Goal: Task Accomplishment & Management: Complete application form

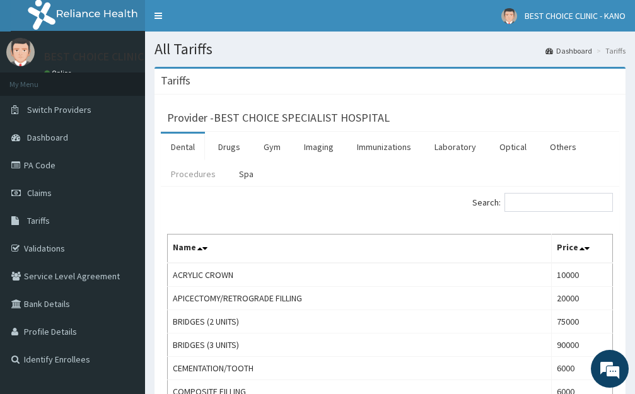
click at [190, 178] on link "Procedures" at bounding box center [193, 174] width 65 height 26
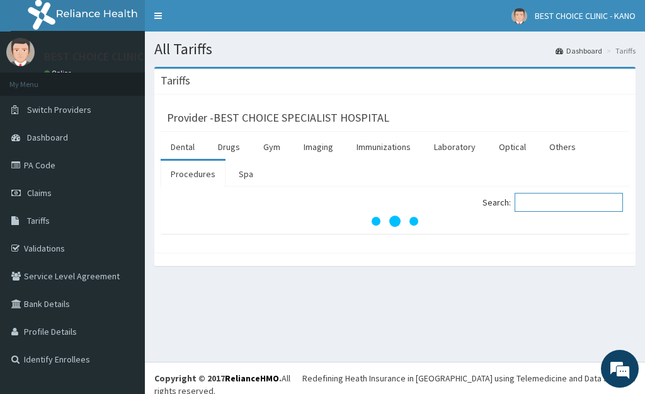
click at [553, 206] on input "Search:" at bounding box center [569, 202] width 108 height 19
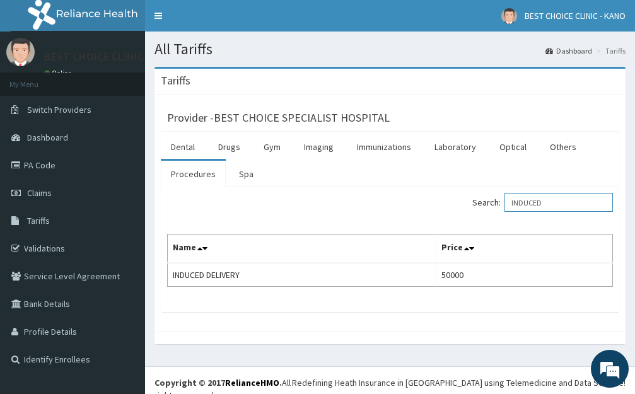
click at [556, 204] on input "INDUCED" at bounding box center [558, 202] width 108 height 19
type input "I"
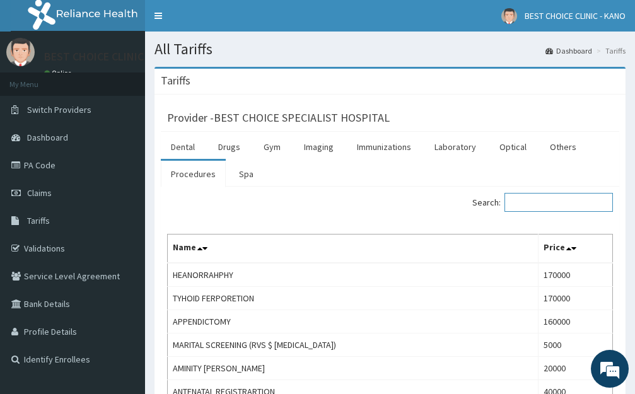
click at [543, 200] on input "Search:" at bounding box center [558, 202] width 108 height 19
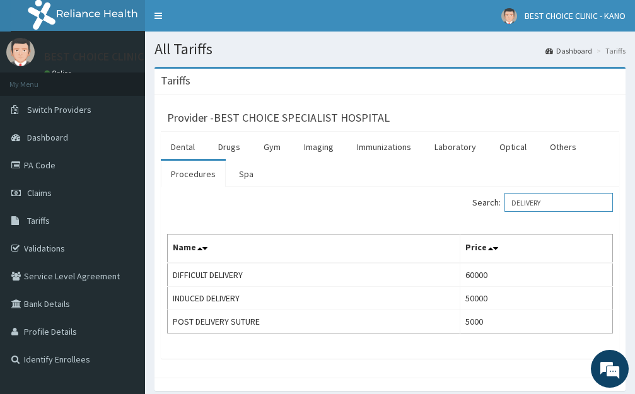
click at [552, 206] on input "DELIVERY" at bounding box center [558, 202] width 108 height 19
type input "D"
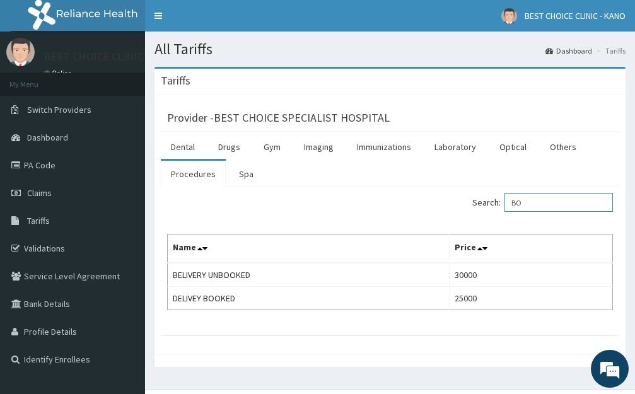
type input "B"
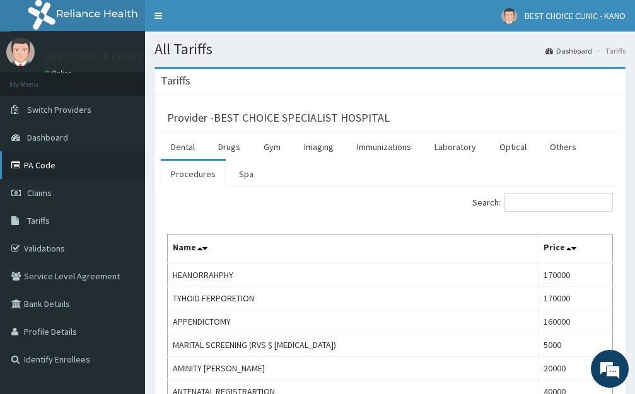
click at [56, 175] on link "PA Code" at bounding box center [72, 165] width 145 height 28
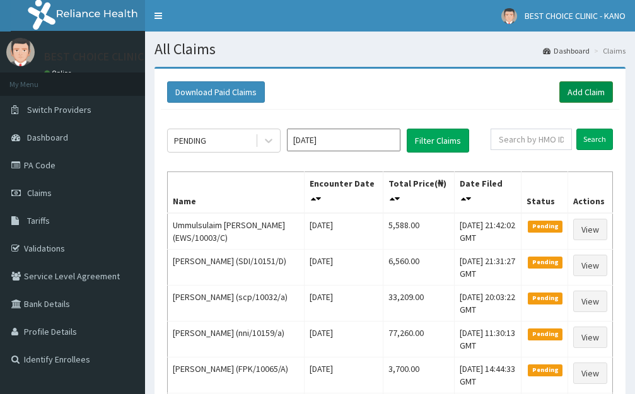
click at [574, 86] on link "Add Claim" at bounding box center [586, 91] width 54 height 21
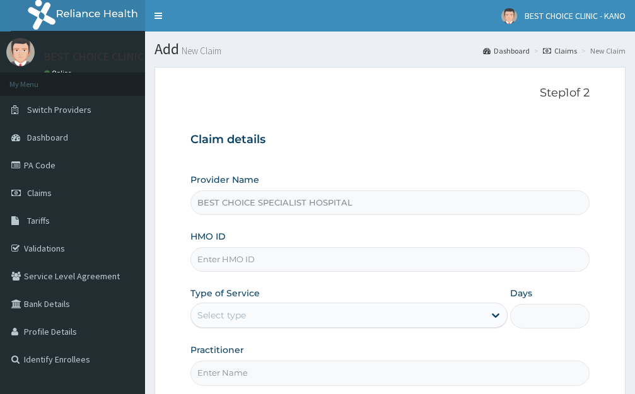
click at [238, 268] on input "HMO ID" at bounding box center [389, 259] width 399 height 25
type input "BTR/10029/B"
click at [211, 315] on div "Select type" at bounding box center [221, 315] width 49 height 13
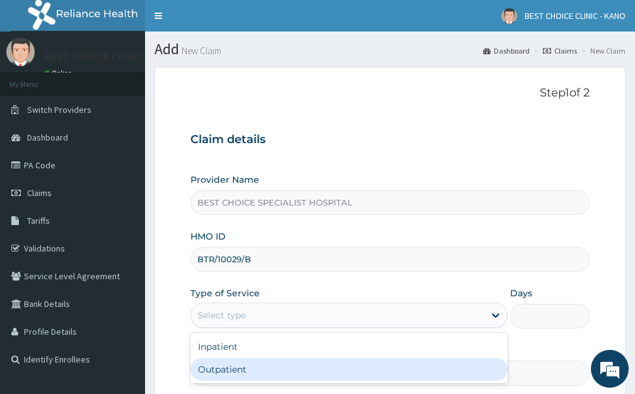
click at [224, 370] on div "Outpatient" at bounding box center [348, 369] width 317 height 23
type input "1"
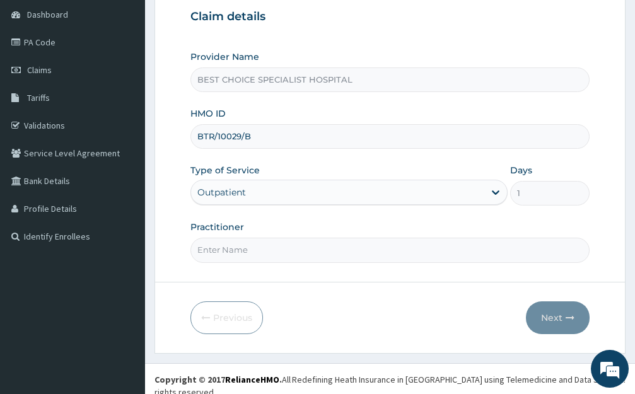
scroll to position [124, 0]
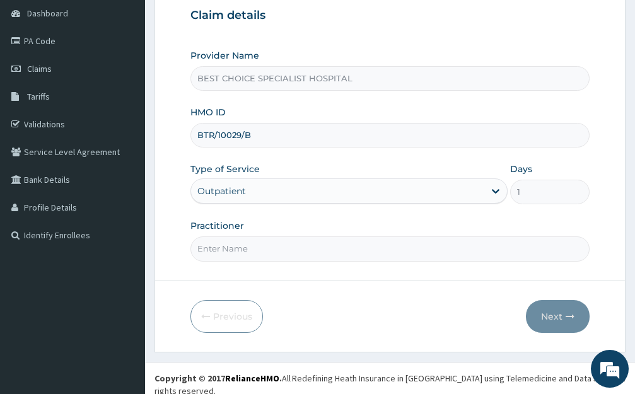
click at [238, 243] on input "Practitioner" at bounding box center [389, 248] width 399 height 25
type input "Dr. Ibrahim"
click at [551, 315] on button "Next" at bounding box center [558, 316] width 64 height 33
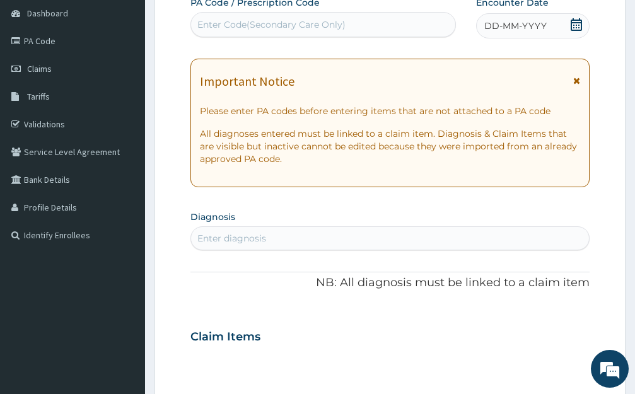
scroll to position [61, 0]
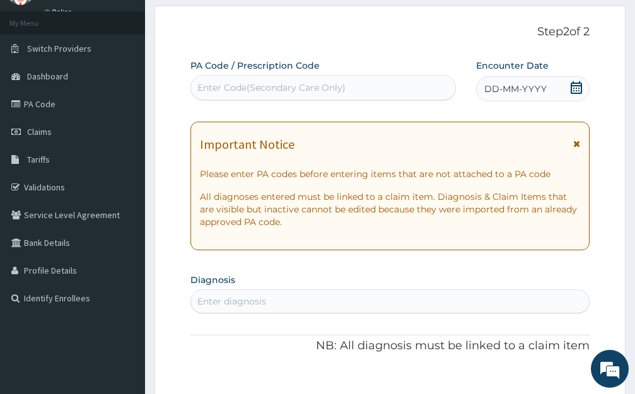
click at [274, 88] on div "Enter Code(Secondary Care Only)" at bounding box center [271, 87] width 148 height 13
paste input "PA/C0F50E"
type input "PA/C0F50E"
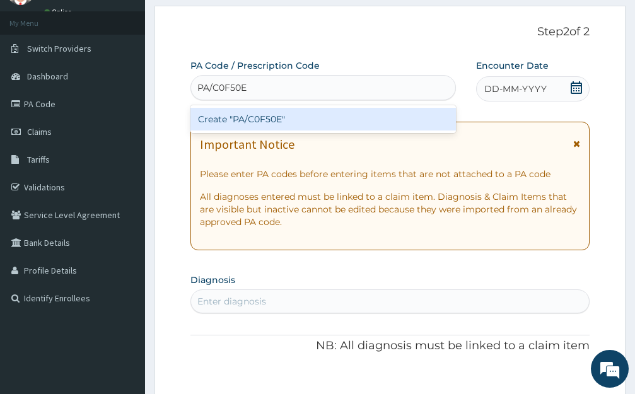
click at [270, 116] on div "Create "PA/C0F50E"" at bounding box center [322, 119] width 265 height 23
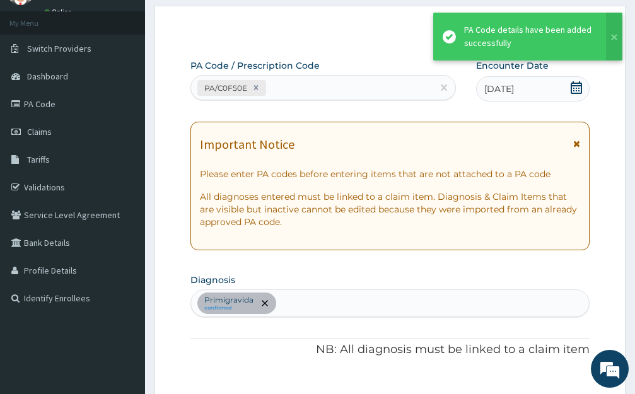
scroll to position [340, 0]
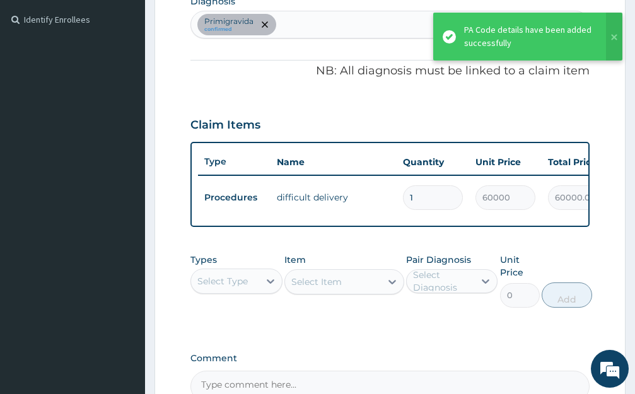
click at [386, 347] on div "PA Code / Prescription Code PA/C0F50E Encounter Date 14-08-2025 Important Notic…" at bounding box center [389, 91] width 399 height 621
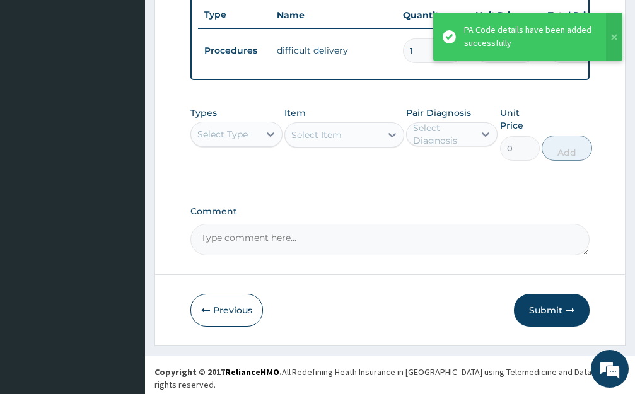
scroll to position [491, 0]
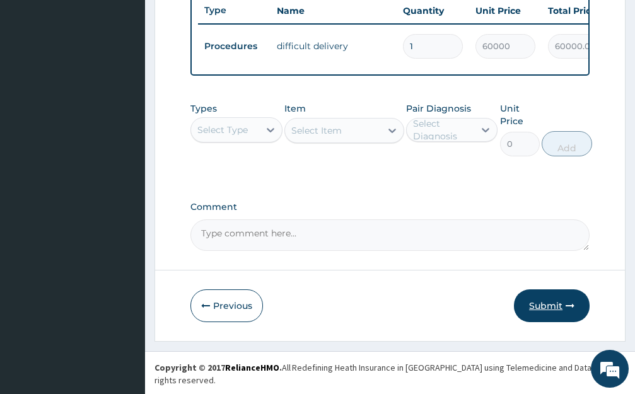
click at [539, 314] on button "Submit" at bounding box center [552, 305] width 76 height 33
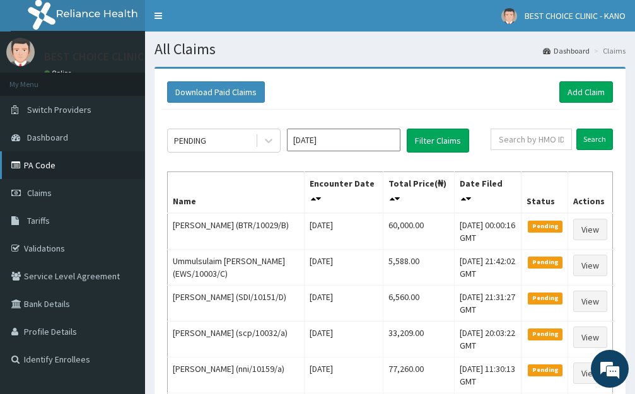
click at [37, 171] on link "PA Code" at bounding box center [72, 165] width 145 height 28
